Goal: Book appointment/travel/reservation

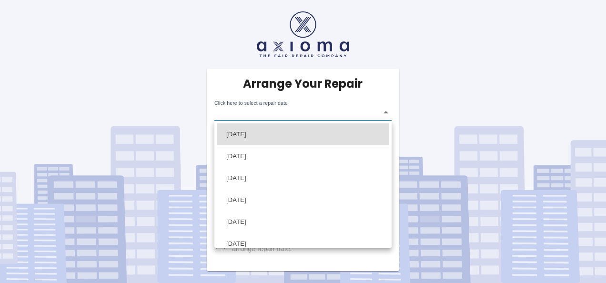
click at [386, 112] on body "Arrange Your Repair Click here to select a repair date ​ Phone Number   * 07707…" at bounding box center [303, 141] width 606 height 283
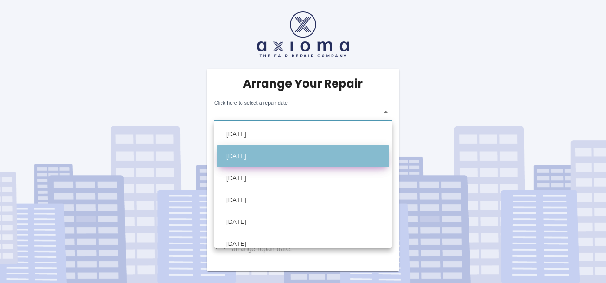
click at [363, 153] on li "Wed Sep 03 2025" at bounding box center [303, 156] width 172 height 22
type input "2025-09-03T00:00:00.000Z"
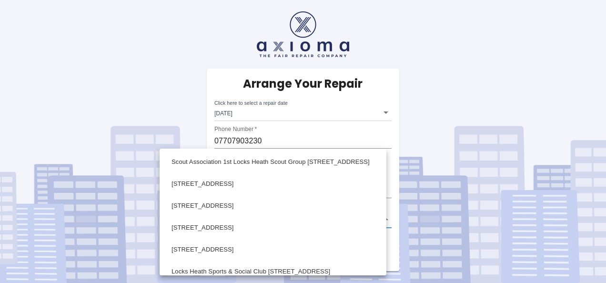
click at [384, 218] on body "Arrange Your Repair Click here to select a repair date Wed Sep 03 2025 2025-09-…" at bounding box center [303, 141] width 606 height 283
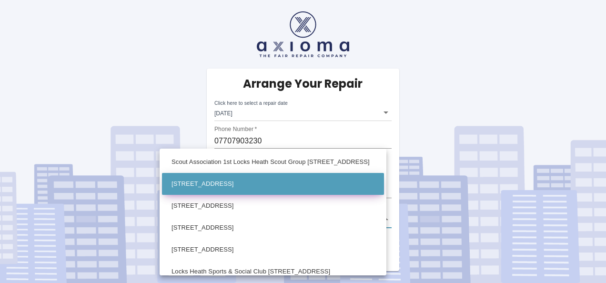
click at [322, 187] on li "389 Warsash Road Fareham Hampshire" at bounding box center [273, 184] width 222 height 22
type input "389 Warsash Road Fareham Hampshire"
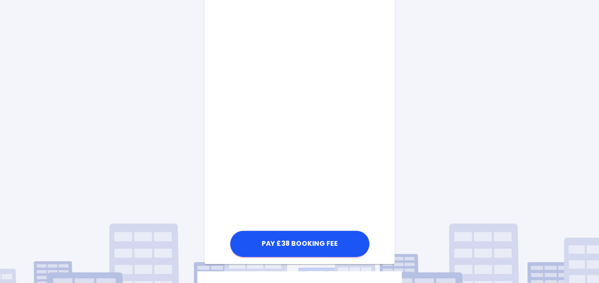
scroll to position [536, 0]
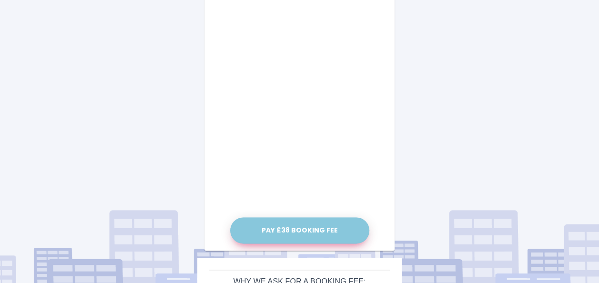
click at [304, 228] on button "Pay £38 Booking Fee" at bounding box center [299, 230] width 139 height 26
